Goal: Information Seeking & Learning: Learn about a topic

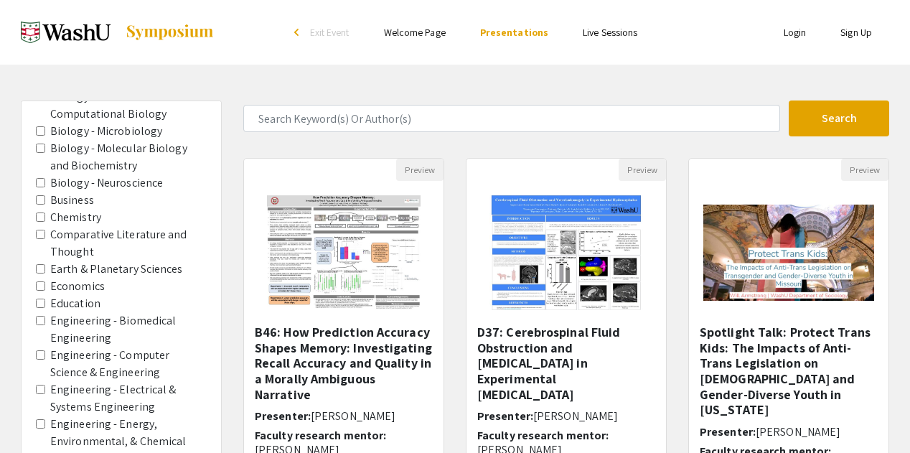
scroll to position [980, 0]
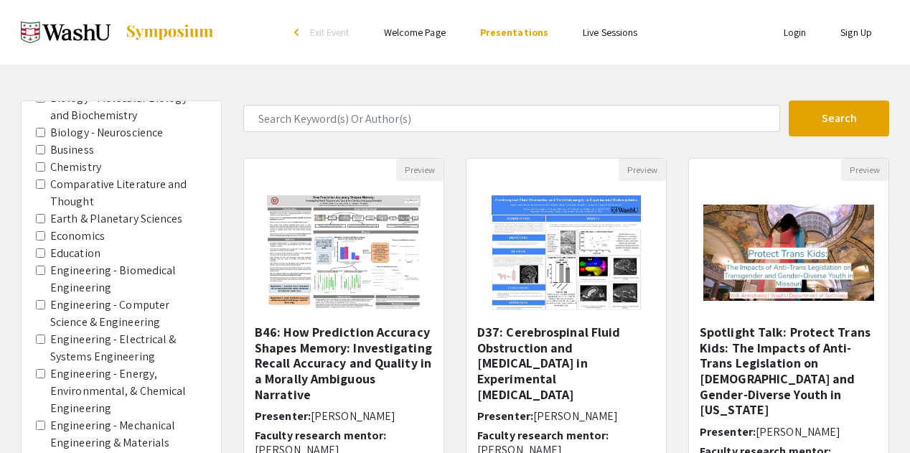
click at [131, 365] on label "Engineering - Energy, Environmental, & Chemical Engineering" at bounding box center [128, 391] width 156 height 52
click at [45, 369] on Engineering "Engineering - Energy, Environmental, & Chemical Engineering" at bounding box center [40, 373] width 9 height 9
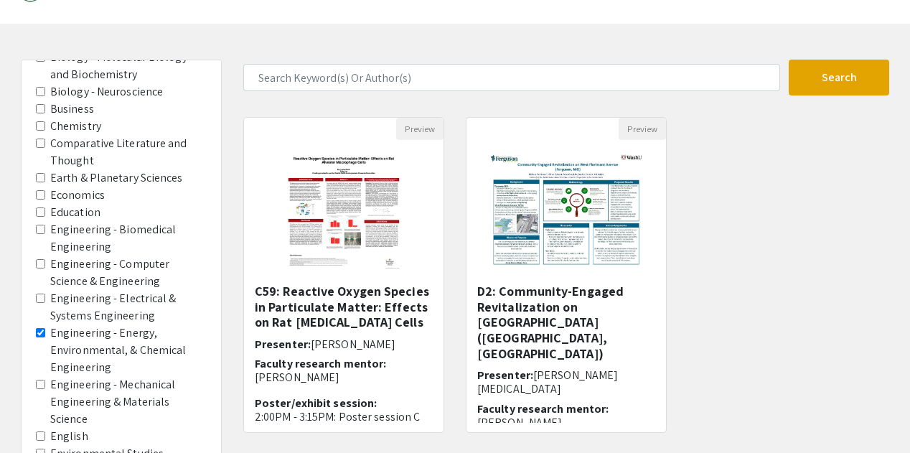
scroll to position [47, 0]
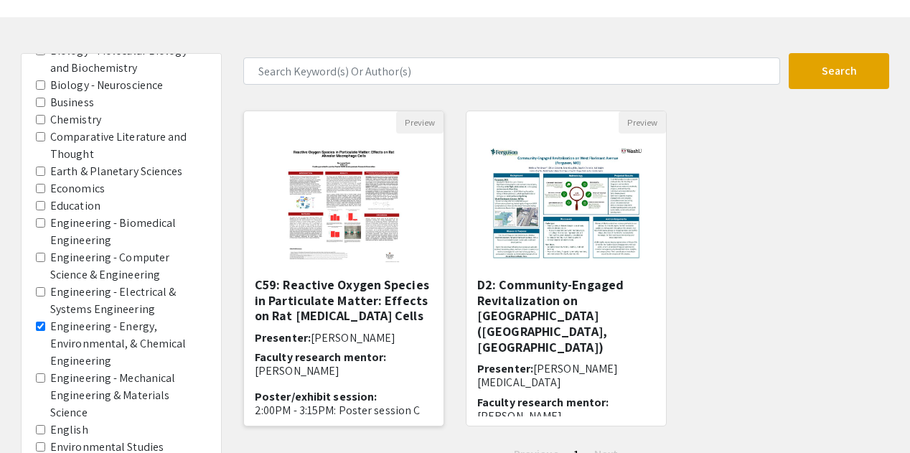
click at [346, 247] on img "Open Presentation <p><strong>C59: Reactive Oxygen Species in Particulate Matter…" at bounding box center [343, 204] width 143 height 143
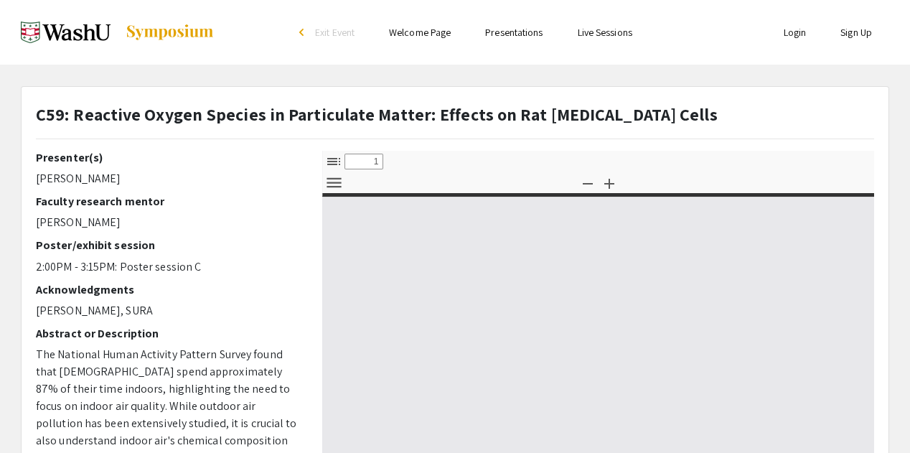
select select "custom"
type input "0"
select select "custom"
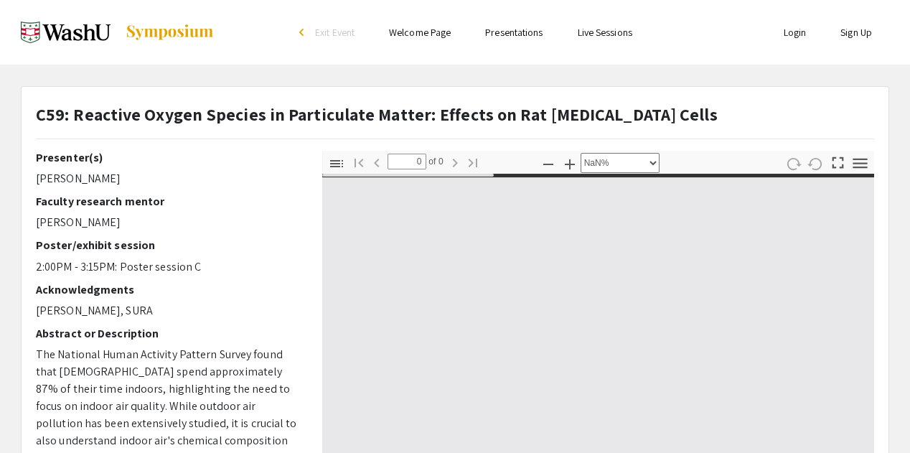
type input "1"
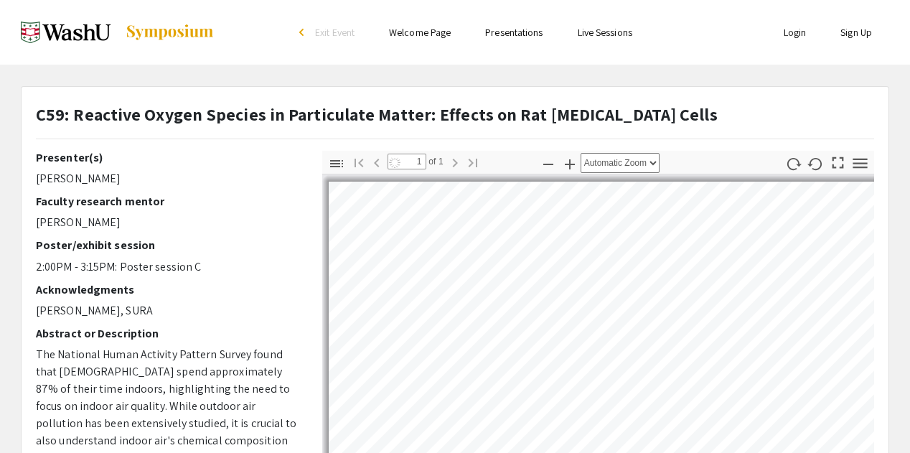
drag, startPoint x: 585, startPoint y: 292, endPoint x: 895, endPoint y: 144, distance: 342.7
click at [895, 144] on div "C59: Reactive Oxygen Species in Particulate Matter: Effects on Rat [MEDICAL_DAT…" at bounding box center [455, 448] width 890 height 725
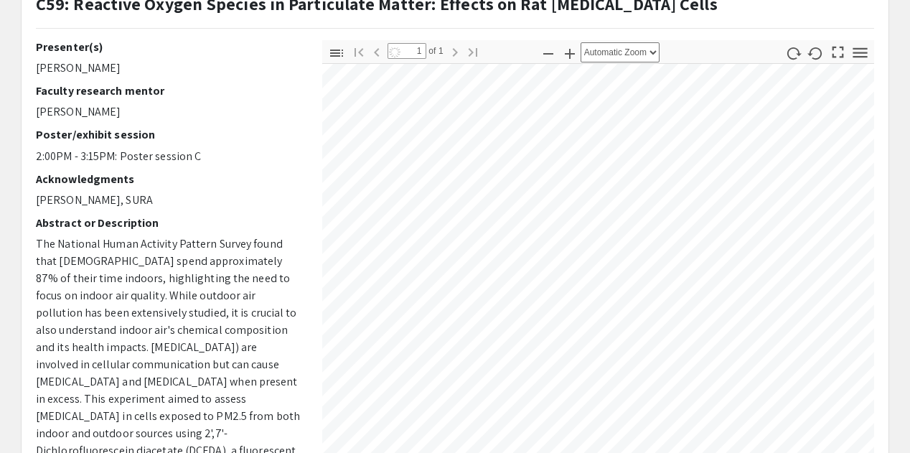
scroll to position [82, 719]
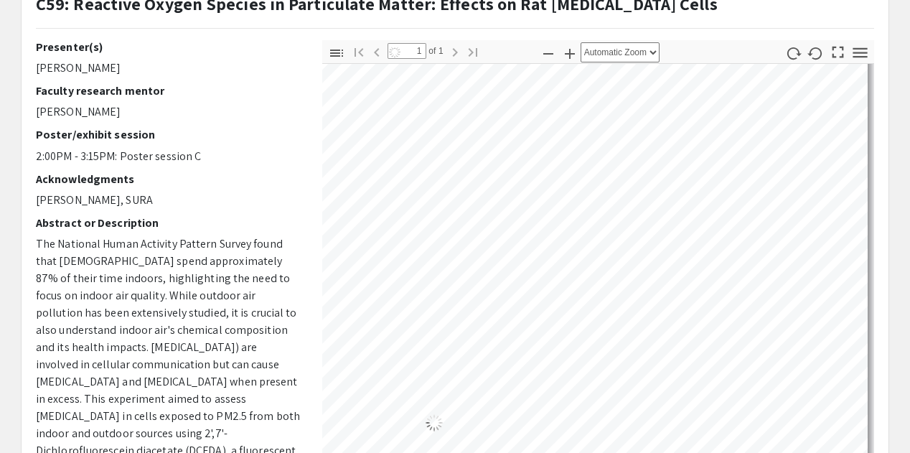
select select "custom"
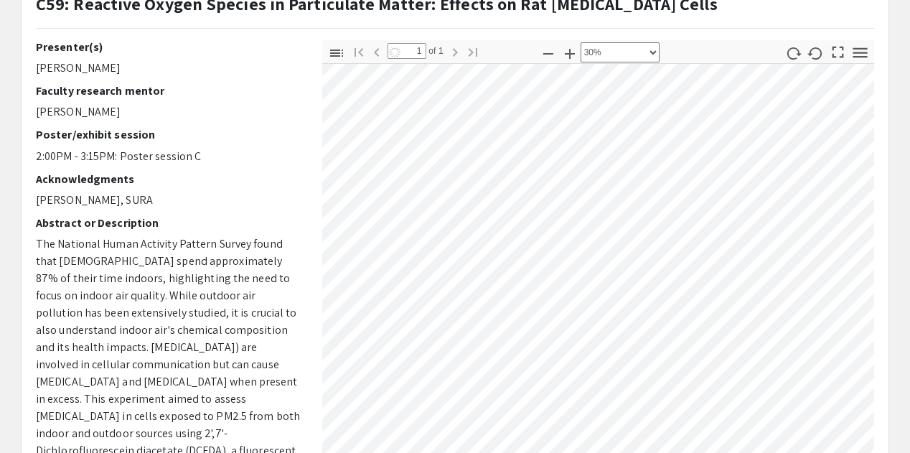
scroll to position [29, 81]
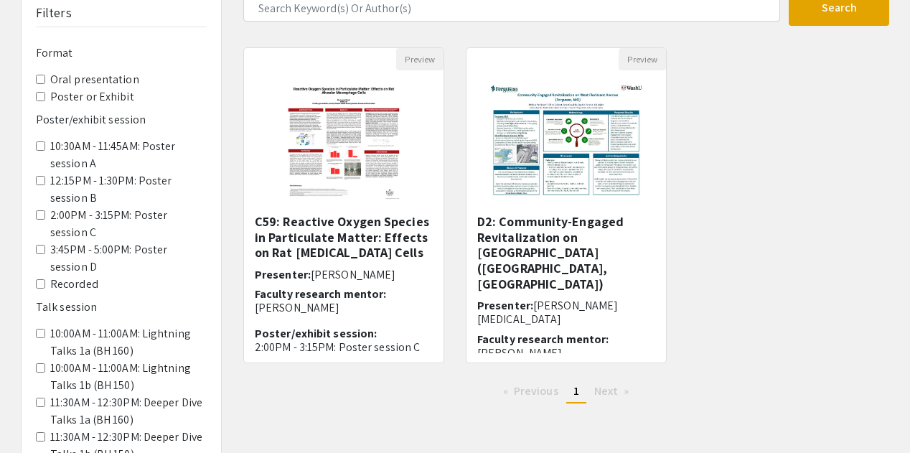
scroll to position [47, 0]
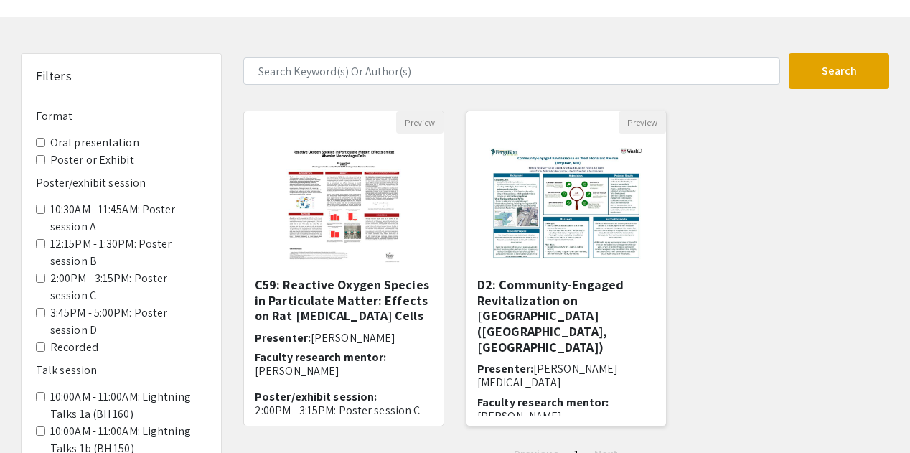
click at [575, 245] on img "Open Presentation <p>D2: Community-Engaged Revitalization on West Florissant Av…" at bounding box center [565, 204] width 181 height 143
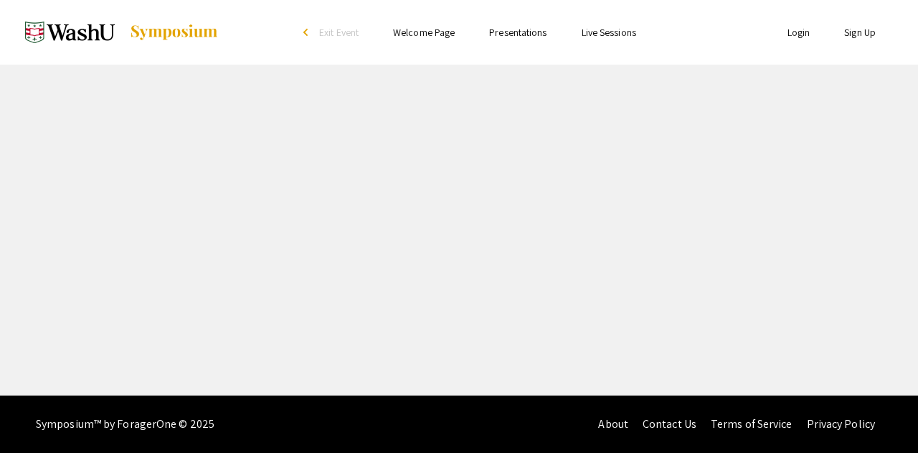
select select "custom"
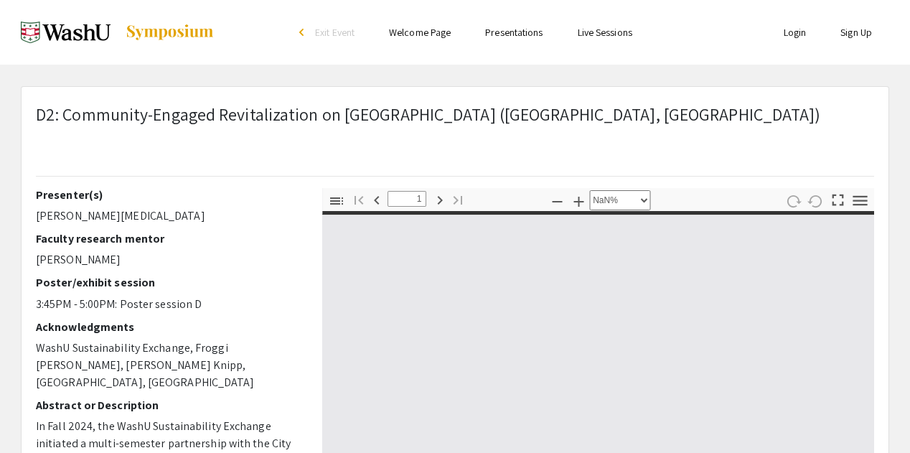
type input "0"
select select "custom"
type input "1"
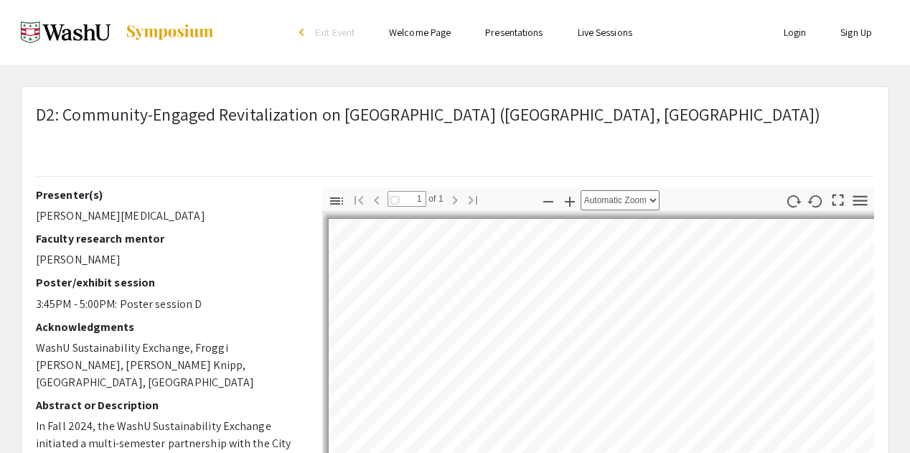
select select "auto"
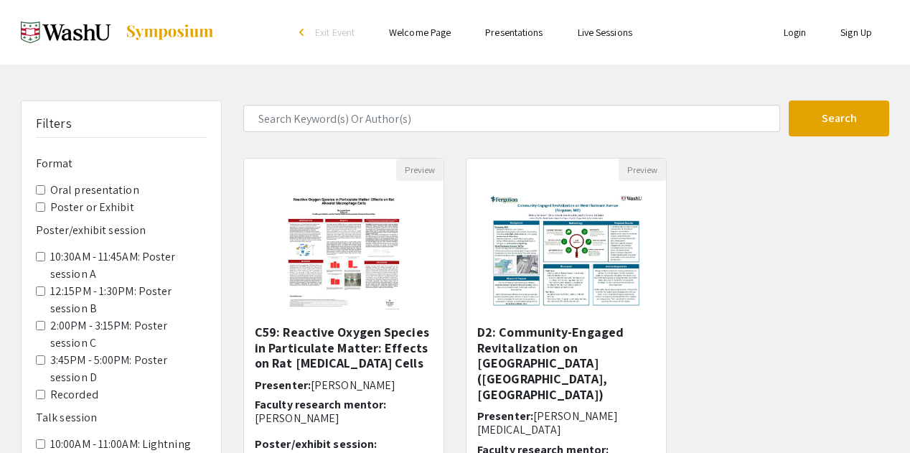
scroll to position [47, 0]
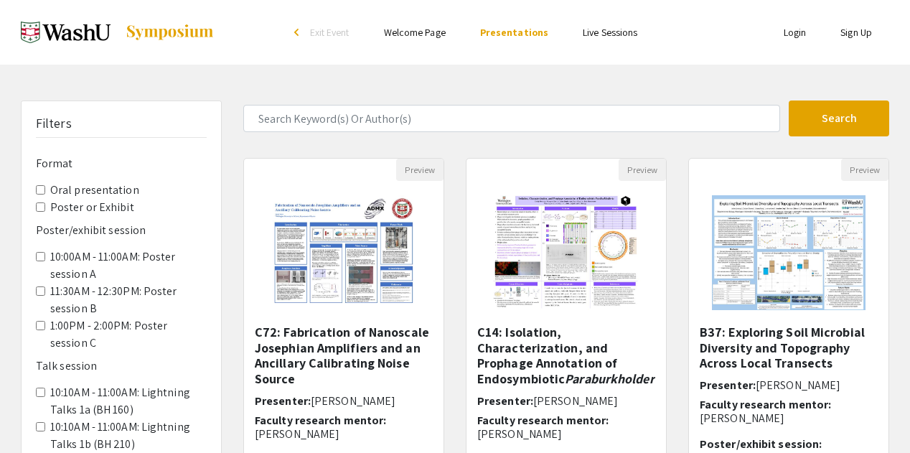
scroll to position [825, 0]
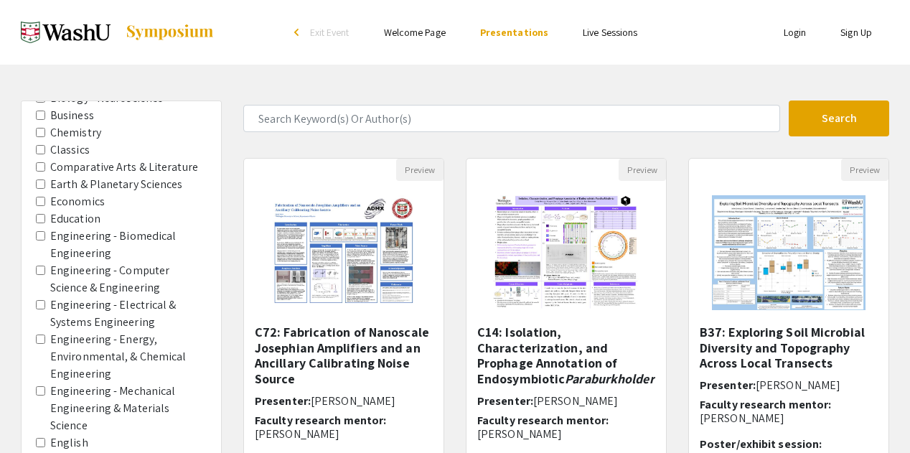
click at [98, 347] on label "Engineering - Energy, Environmental, & Chemical Engineering" at bounding box center [128, 357] width 156 height 52
click at [45, 344] on Engineering "Engineering - Energy, Environmental, & Chemical Engineering" at bounding box center [40, 338] width 9 height 9
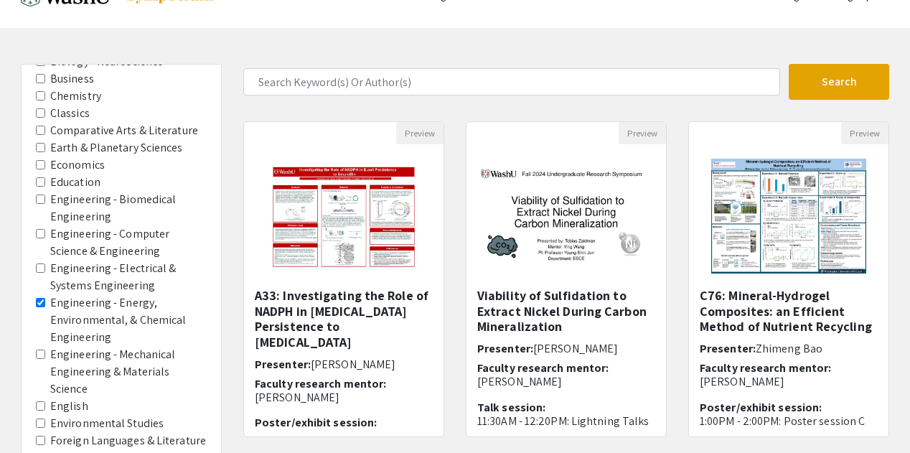
scroll to position [63, 0]
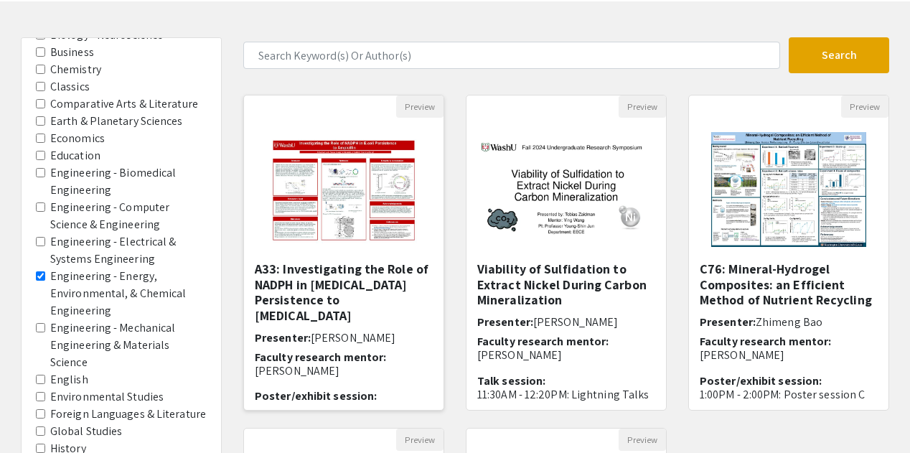
click at [363, 196] on img "Open Presentation <p>A33: Investigating the Role of NADPH in E.coli Persistence…" at bounding box center [343, 189] width 177 height 143
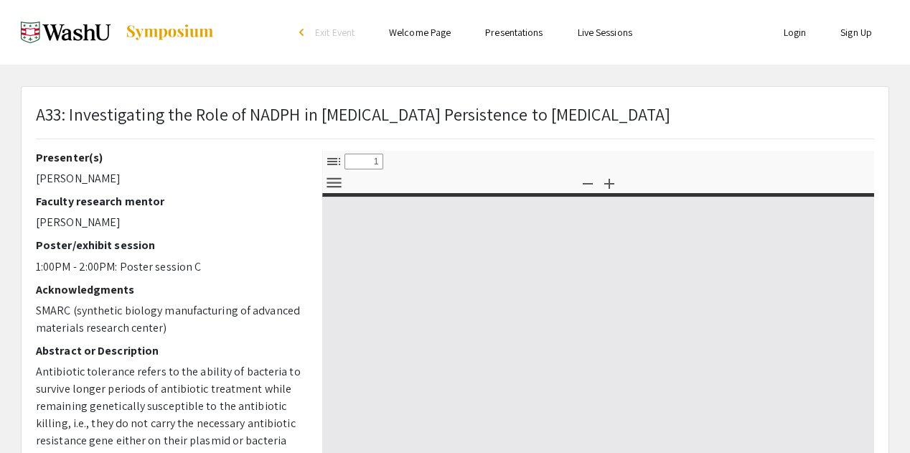
select select "custom"
type input "0"
select select "custom"
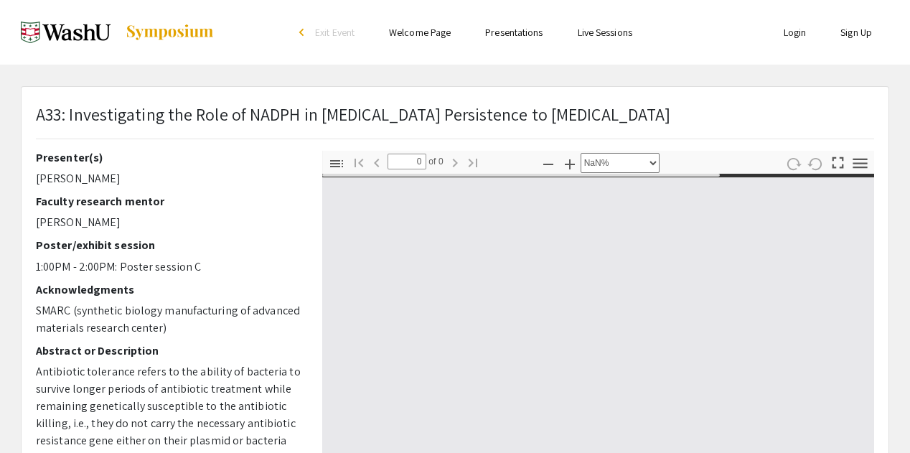
type input "1"
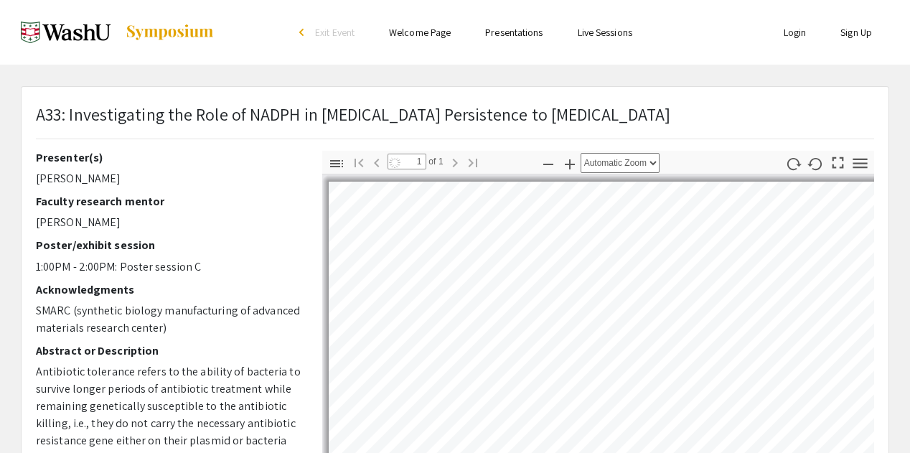
select select "custom"
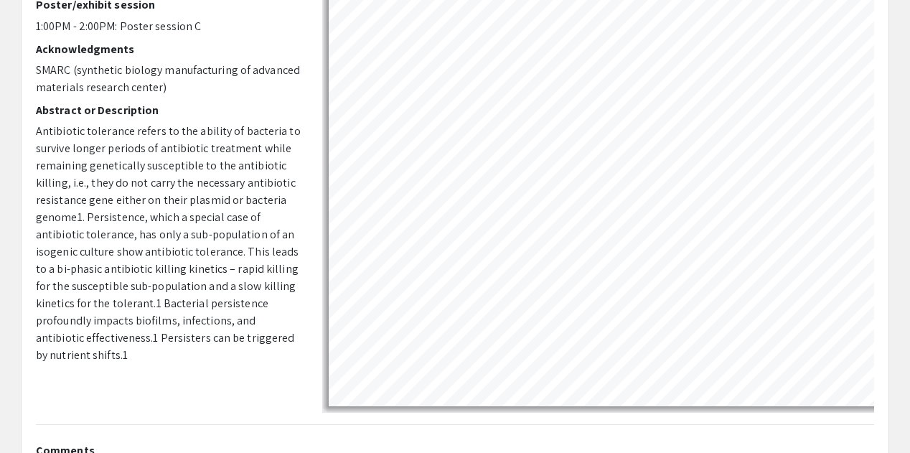
scroll to position [72, 153]
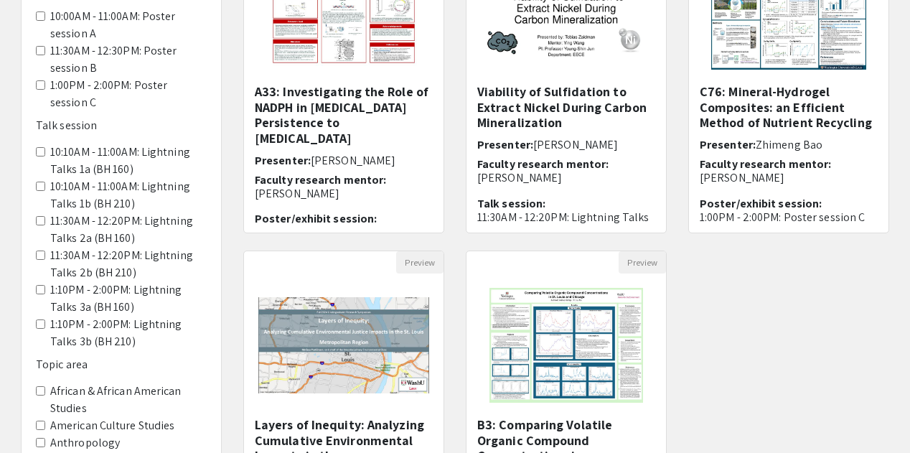
scroll to position [63, 0]
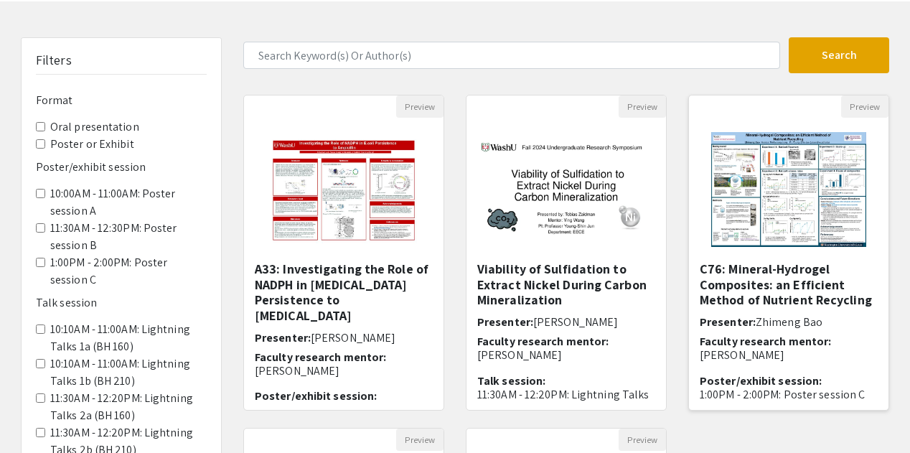
click at [797, 216] on img at bounding box center [789, 189] width 184 height 143
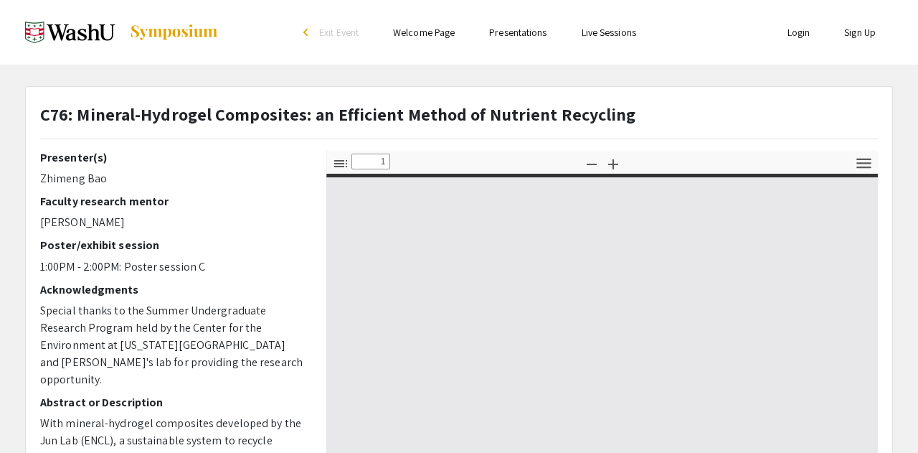
select select "custom"
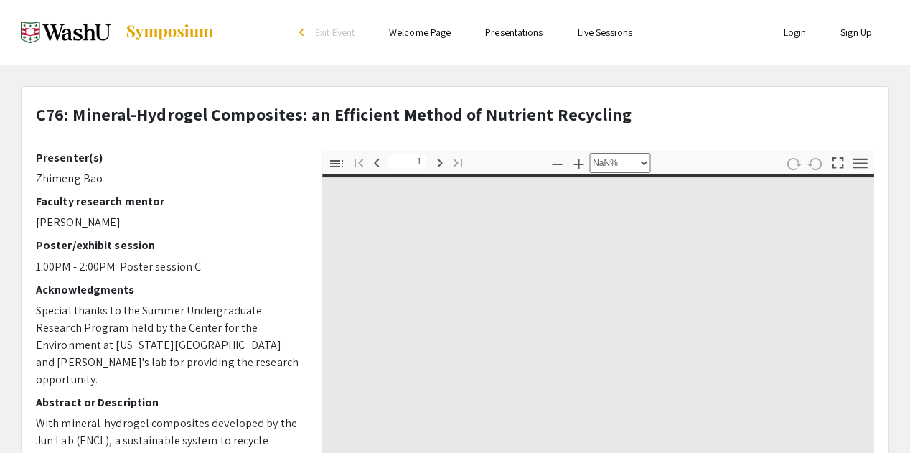
type input "0"
select select "custom"
type input "1"
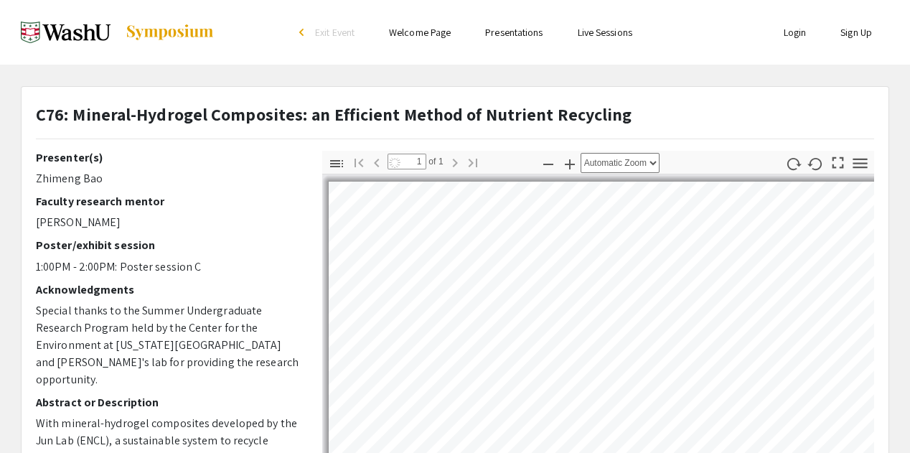
select select "auto"
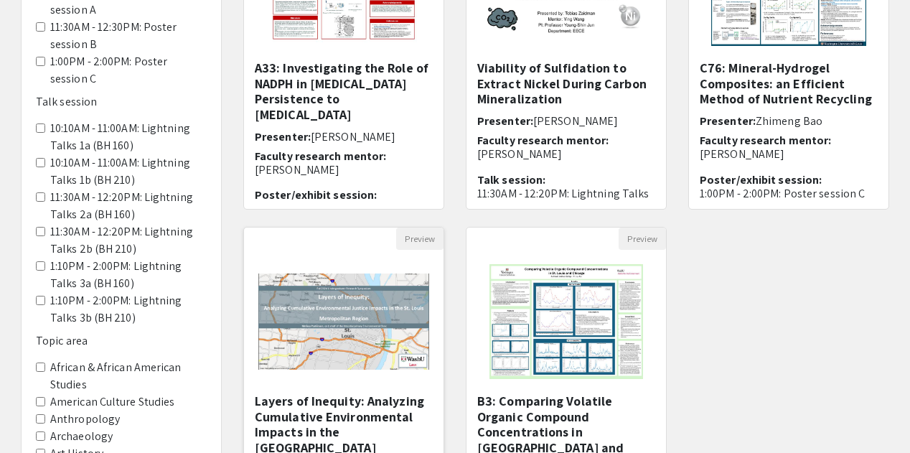
scroll to position [287, 0]
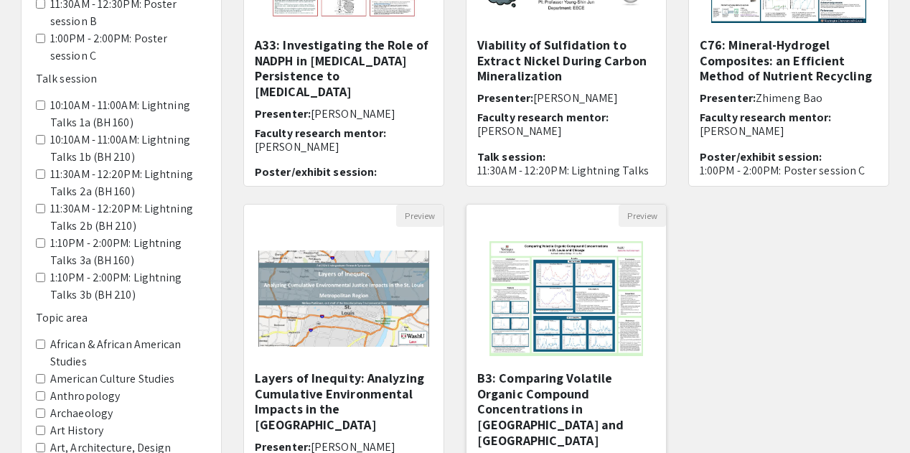
click at [596, 312] on img "Open Presentation <p>B3: Comparing Volatile Organic Compound Concentrations in …" at bounding box center [565, 298] width 181 height 143
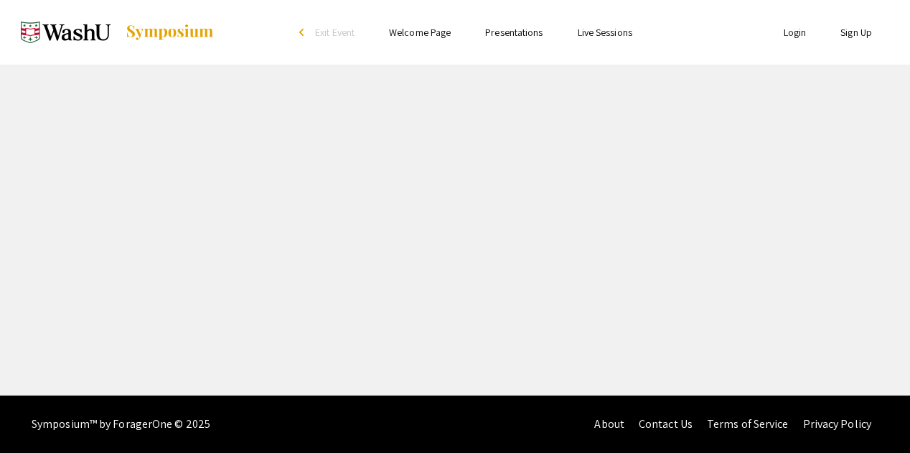
select select "custom"
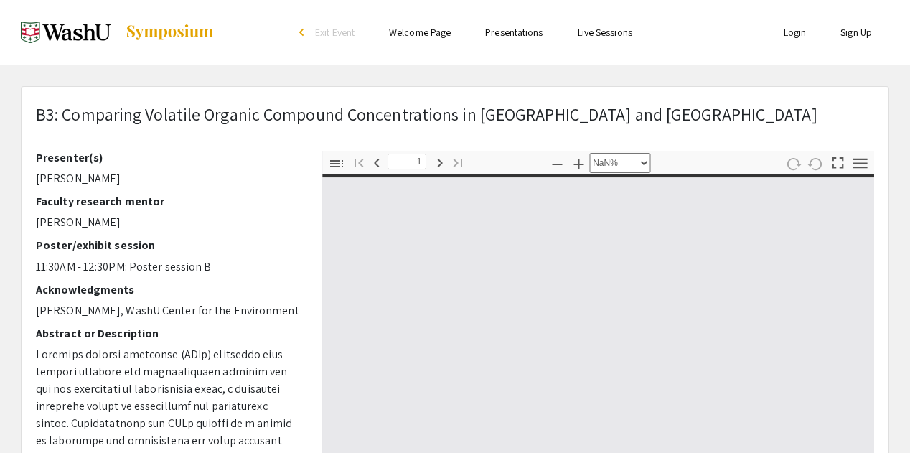
type input "0"
select select "custom"
type input "1"
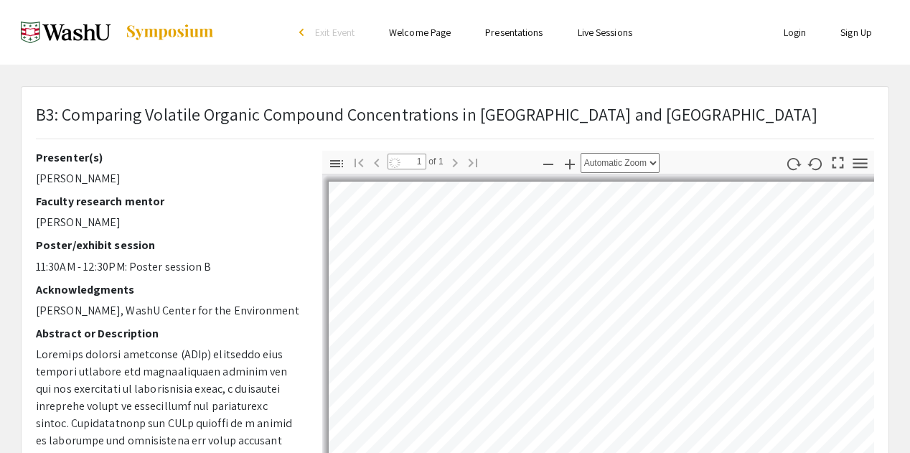
select select "custom"
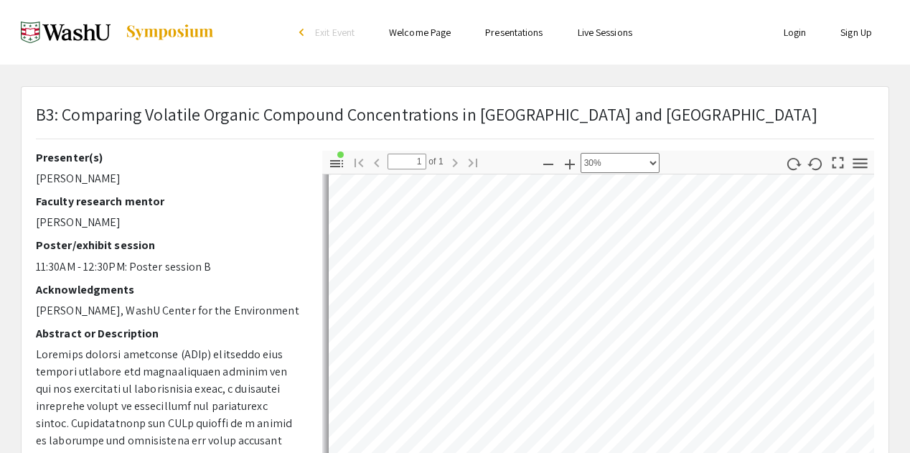
scroll to position [435, 0]
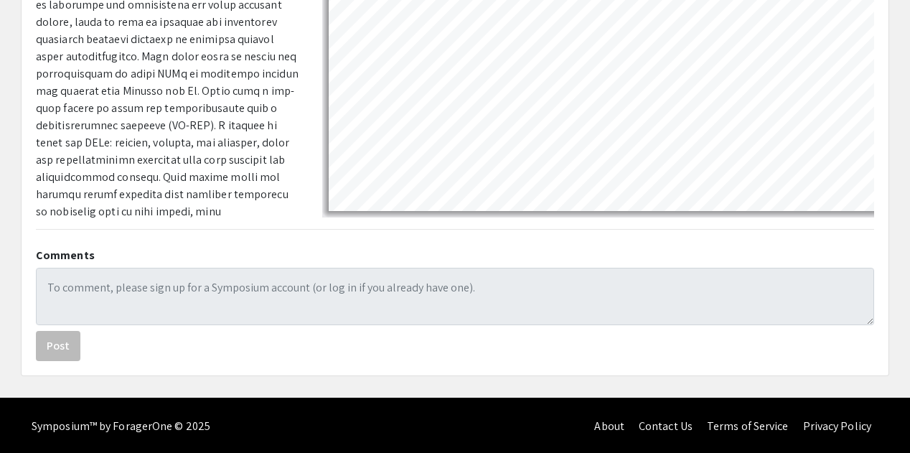
scroll to position [287, 0]
